Goal: Task Accomplishment & Management: Manage account settings

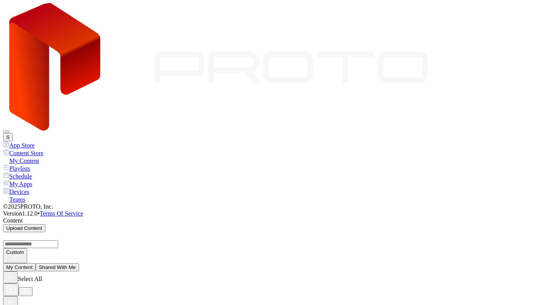
click at [13, 133] on button "S" at bounding box center [8, 137] width 10 height 8
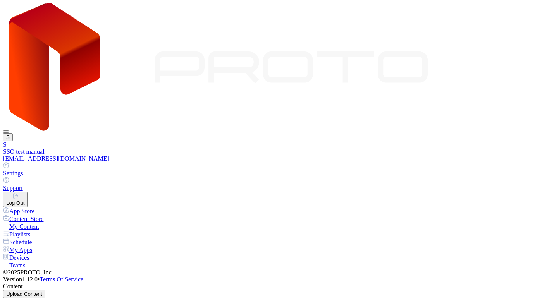
click at [28, 192] on button "Log Out" at bounding box center [15, 199] width 24 height 15
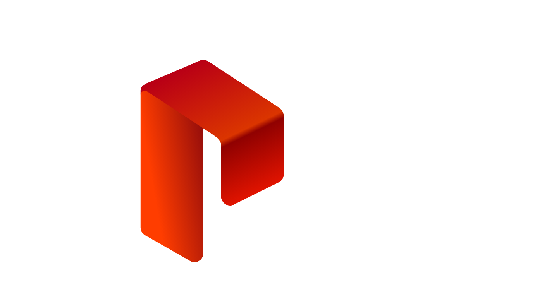
type input "**********"
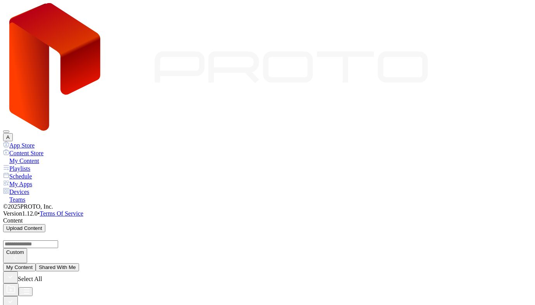
click at [13, 133] on button "A" at bounding box center [8, 137] width 10 height 8
